Goal: Task Accomplishment & Management: Manage account settings

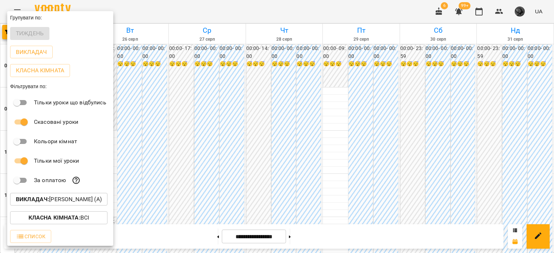
click at [89, 194] on div "Викладач : [PERSON_NAME] (а)" at bounding box center [60, 199] width 106 height 19
click at [84, 204] on p "Викладач : [PERSON_NAME] (а)" at bounding box center [59, 199] width 86 height 9
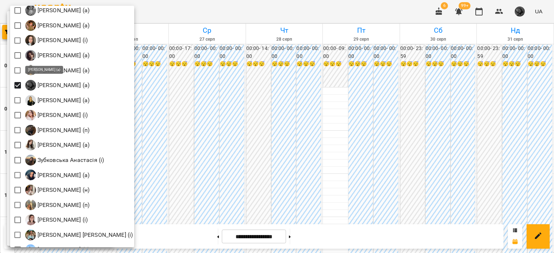
scroll to position [333, 0]
click at [496, 11] on div at bounding box center [277, 126] width 554 height 253
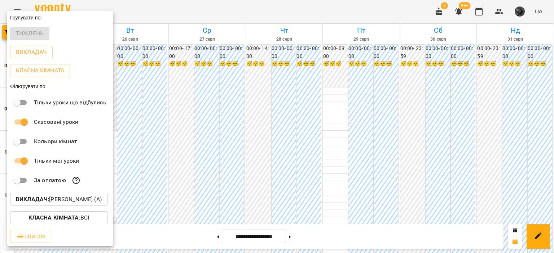
click at [496, 11] on div at bounding box center [277, 126] width 554 height 253
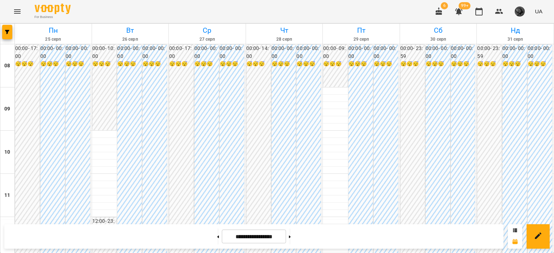
click at [496, 11] on icon "button" at bounding box center [498, 11] width 9 height 9
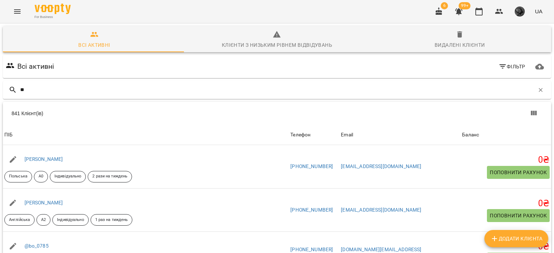
type input "*"
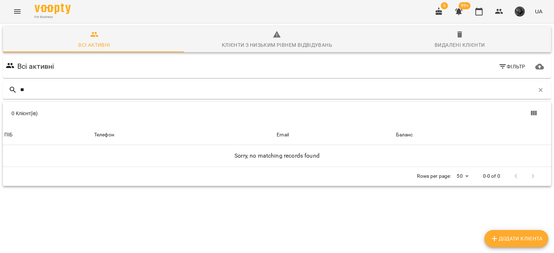
type input "*"
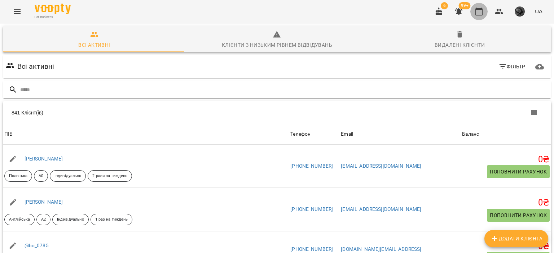
click at [478, 15] on icon "button" at bounding box center [478, 11] width 9 height 9
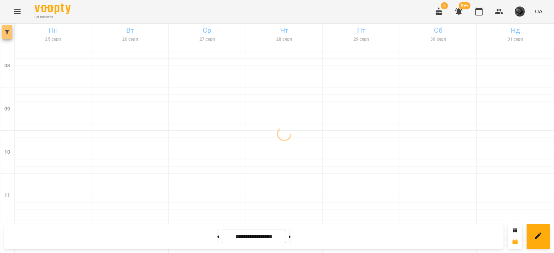
click at [5, 33] on icon "button" at bounding box center [7, 32] width 4 height 4
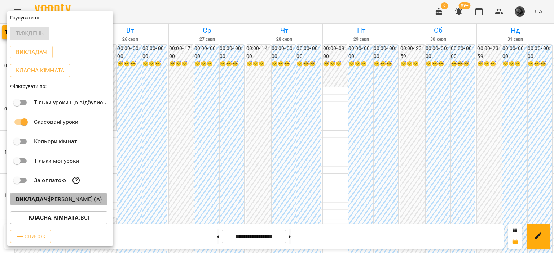
click at [98, 199] on p "Викладач : [PERSON_NAME] (а)" at bounding box center [59, 199] width 86 height 9
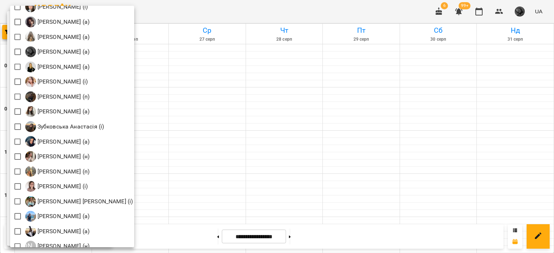
scroll to position [366, 0]
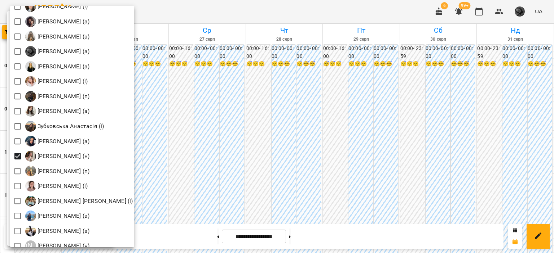
click at [210, 236] on div at bounding box center [277, 126] width 554 height 253
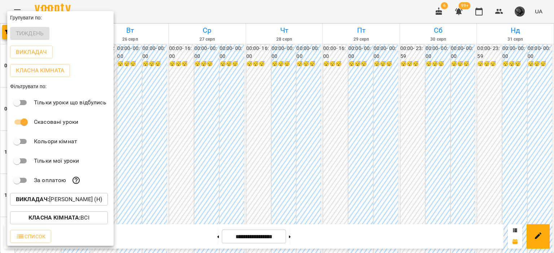
click at [210, 236] on div "[PERSON_NAME] (і) [PERSON_NAME] (і) [PERSON_NAME] (п) [PERSON_NAME] (п) Б [PERS…" at bounding box center [277, 126] width 554 height 253
click at [210, 236] on div at bounding box center [277, 126] width 554 height 253
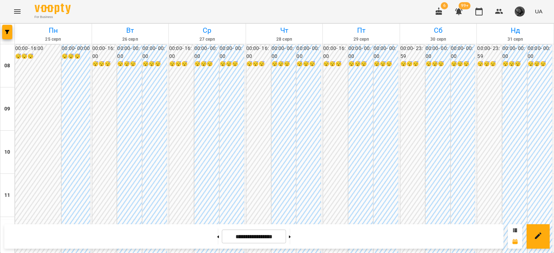
click at [217, 236] on button at bounding box center [218, 237] width 2 height 16
type input "**********"
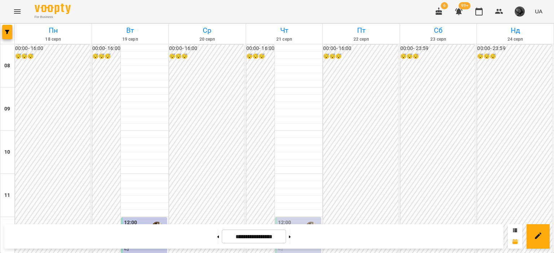
scroll to position [368, 0]
click at [9, 24] on div at bounding box center [7, 34] width 14 height 20
click at [12, 29] on button "button" at bounding box center [7, 32] width 10 height 14
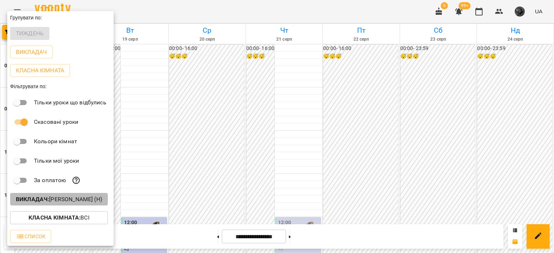
click at [74, 195] on button "Викладач : [PERSON_NAME] (н)" at bounding box center [59, 199] width 98 height 13
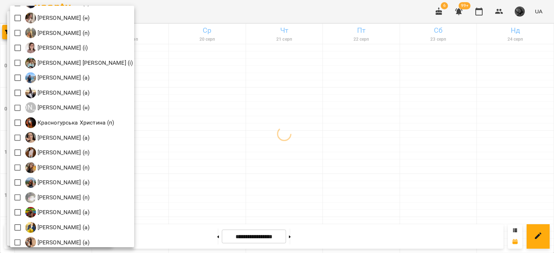
scroll to position [505, 0]
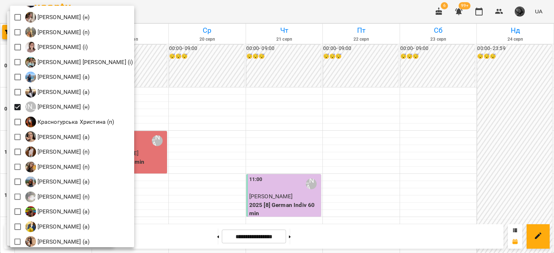
click at [212, 129] on div at bounding box center [277, 126] width 554 height 253
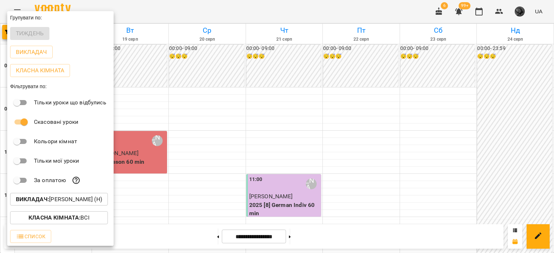
click at [320, 123] on div at bounding box center [277, 126] width 554 height 253
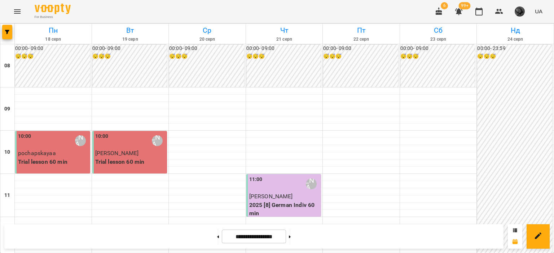
scroll to position [0, 0]
click at [9, 37] on button "button" at bounding box center [7, 32] width 10 height 14
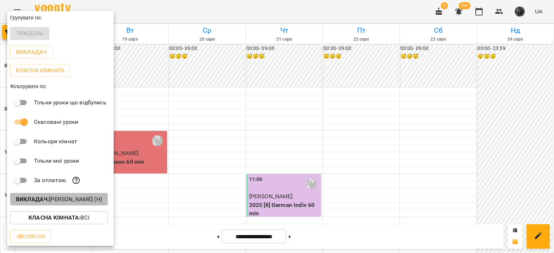
click at [64, 201] on p "Викладач : [PERSON_NAME] (н)" at bounding box center [59, 199] width 86 height 9
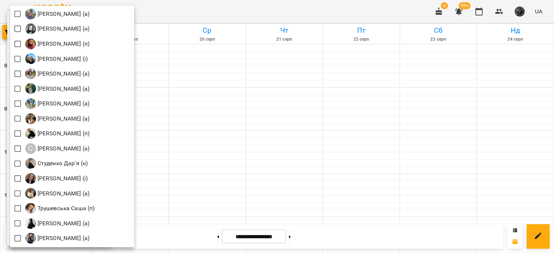
scroll to position [929, 0]
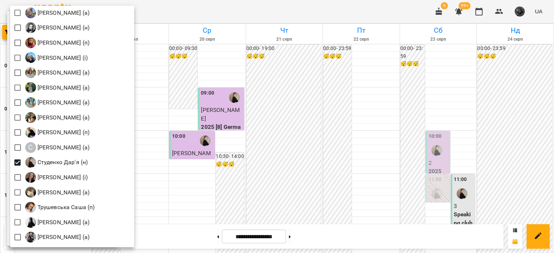
click at [296, 179] on div at bounding box center [277, 126] width 554 height 253
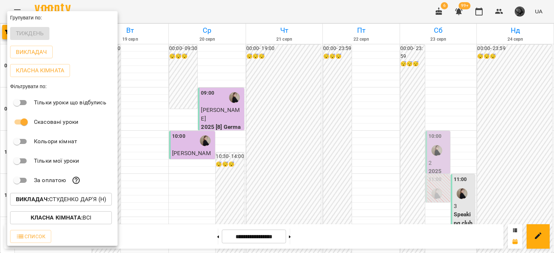
click at [362, 152] on div at bounding box center [277, 126] width 554 height 253
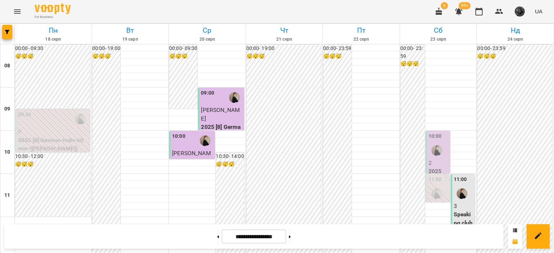
scroll to position [58, 0]
click at [456, 202] on p "3" at bounding box center [463, 206] width 20 height 9
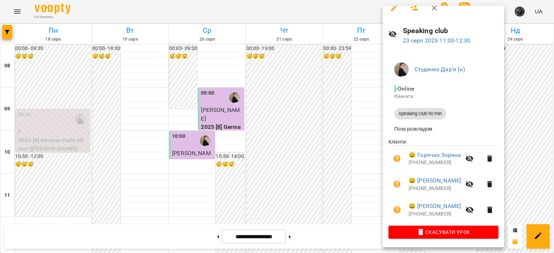
scroll to position [11, 0]
click at [353, 155] on div at bounding box center [277, 126] width 554 height 253
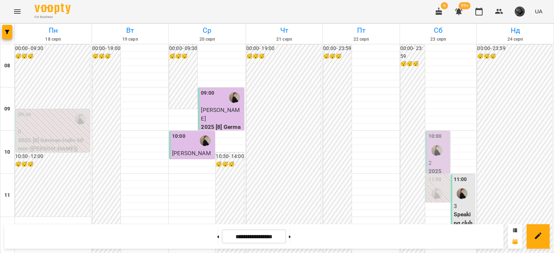
click at [438, 159] on p "2" at bounding box center [438, 163] width 20 height 9
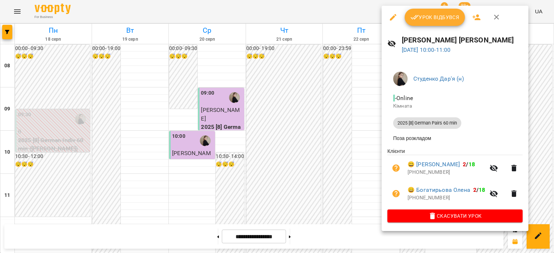
click at [316, 132] on div at bounding box center [277, 126] width 554 height 253
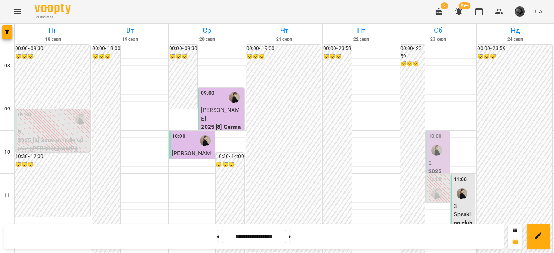
click at [429, 159] on p "2" at bounding box center [438, 163] width 20 height 9
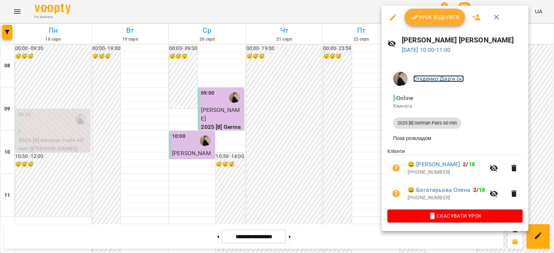
click at [435, 78] on link "Студенко Дар'я (н)" at bounding box center [438, 78] width 50 height 7
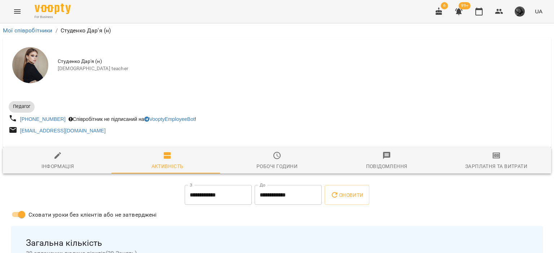
click at [39, 68] on img at bounding box center [30, 65] width 36 height 36
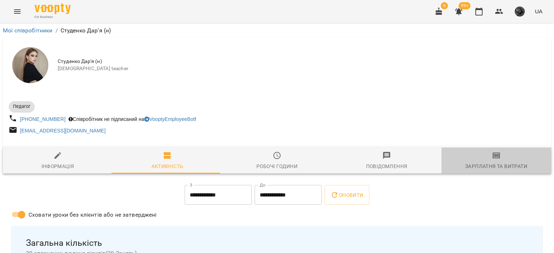
click at [494, 162] on span "Зарплатня та Витрати" at bounding box center [495, 160] width 101 height 19
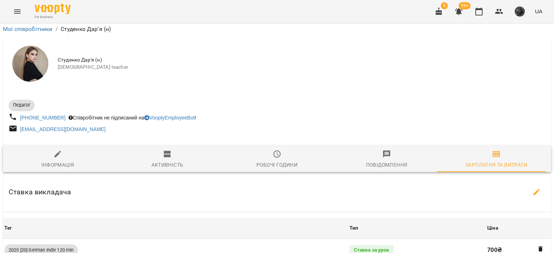
scroll to position [31, 0]
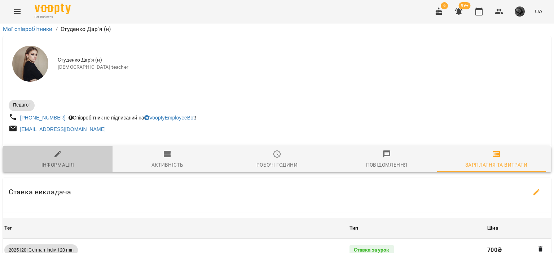
click at [59, 150] on icon "button" at bounding box center [57, 154] width 9 height 9
select select "**"
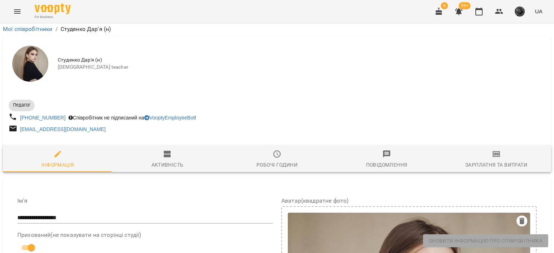
scroll to position [338, 0]
click at [482, 12] on icon "button" at bounding box center [478, 11] width 9 height 9
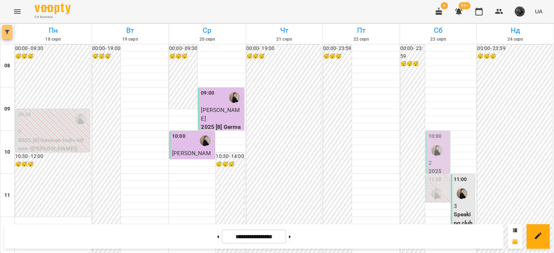
click at [9, 34] on button "button" at bounding box center [7, 32] width 10 height 14
